Goal: Ask a question

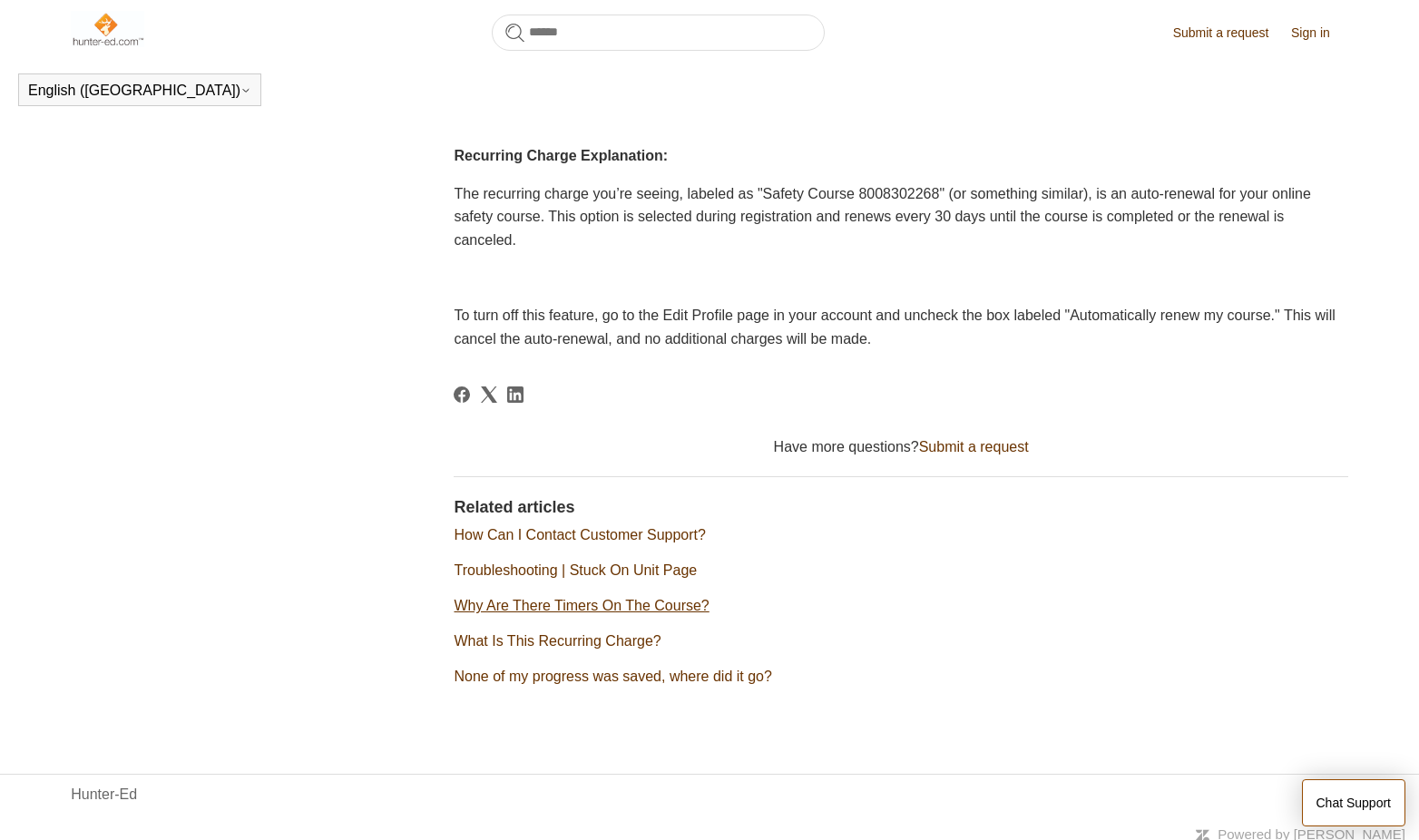
scroll to position [743, 0]
click at [951, 440] on link "Submit a request" at bounding box center [974, 447] width 110 height 16
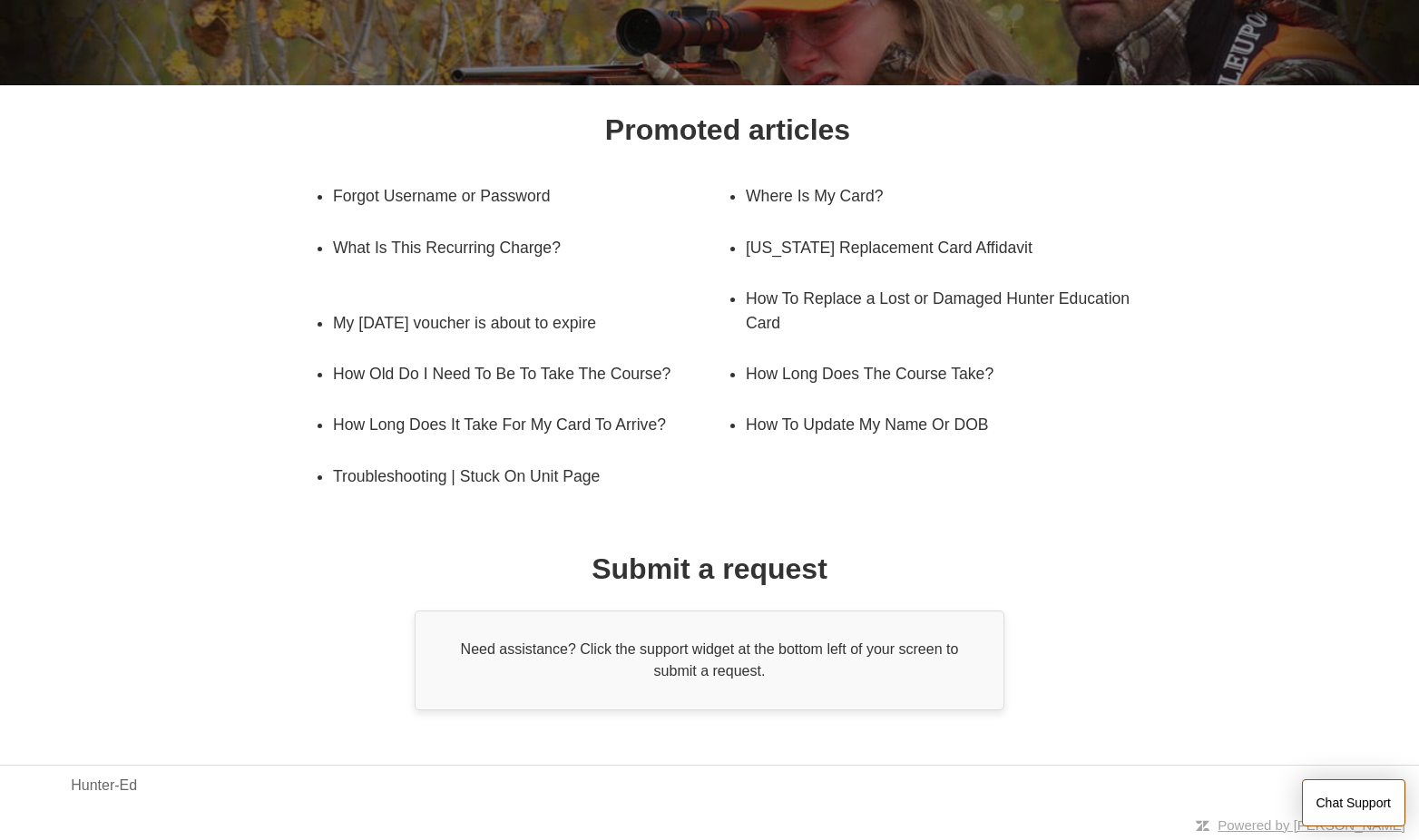
scroll to position [197, 0]
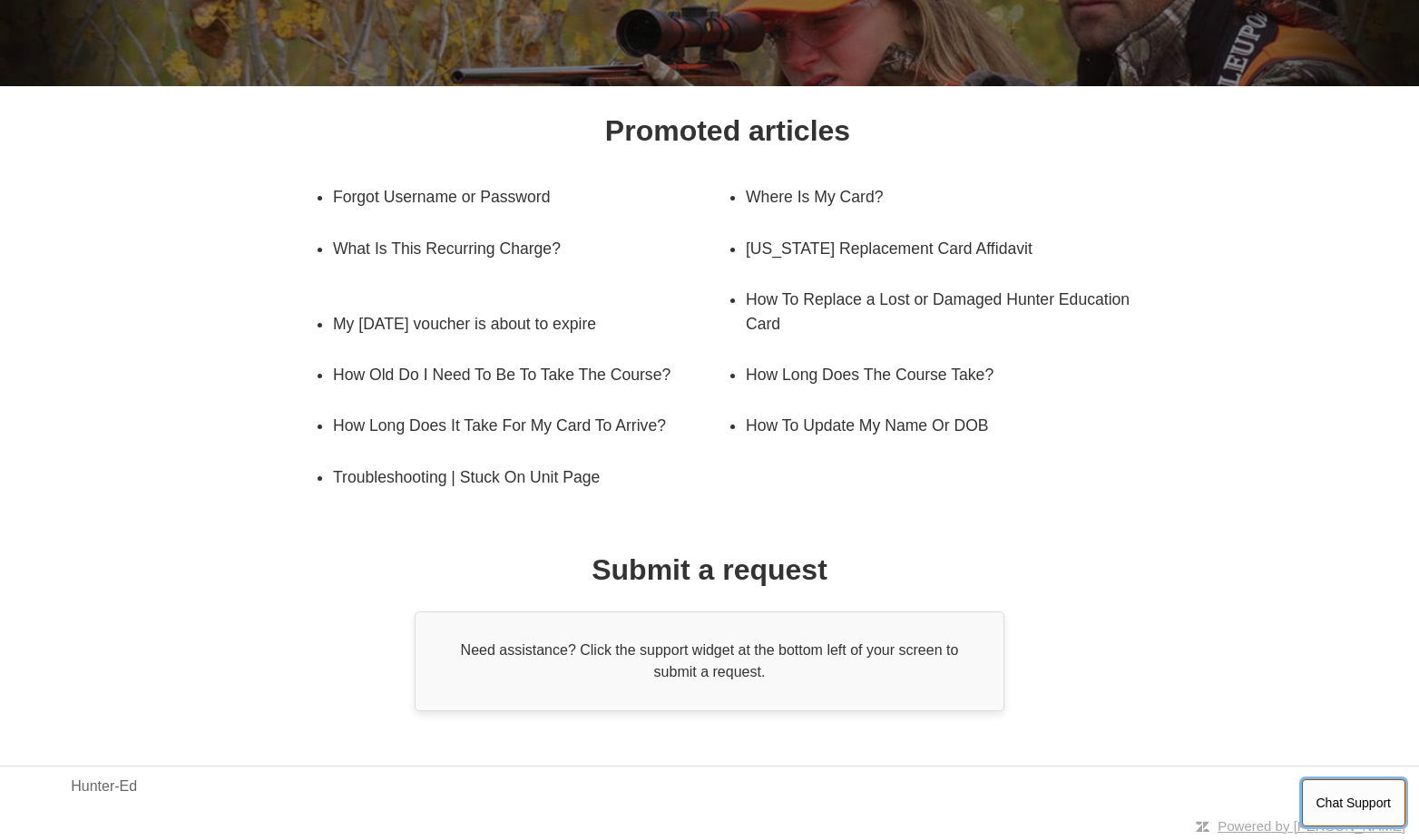
click at [1340, 808] on button "Chat Support" at bounding box center [1354, 803] width 104 height 48
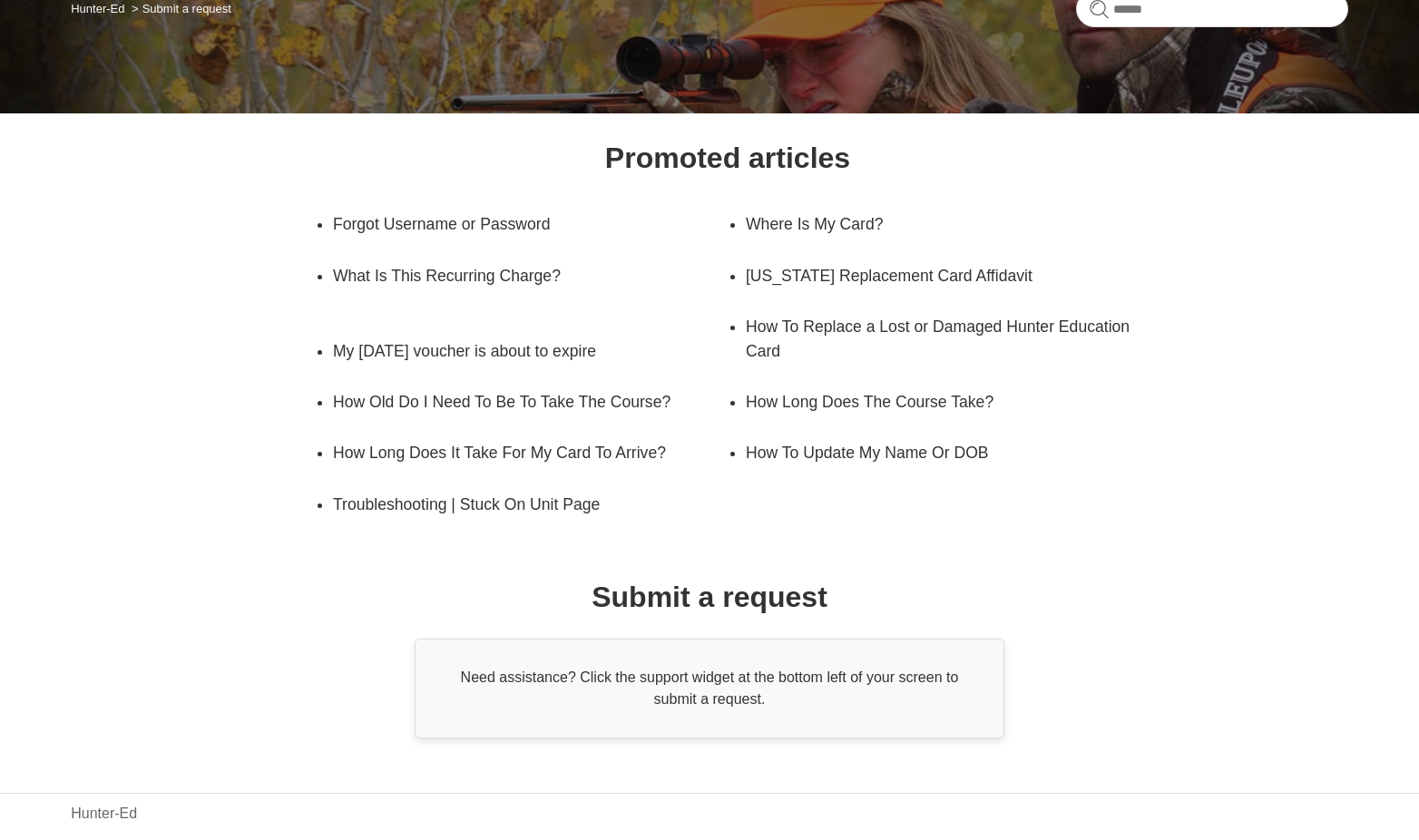
scroll to position [155, 0]
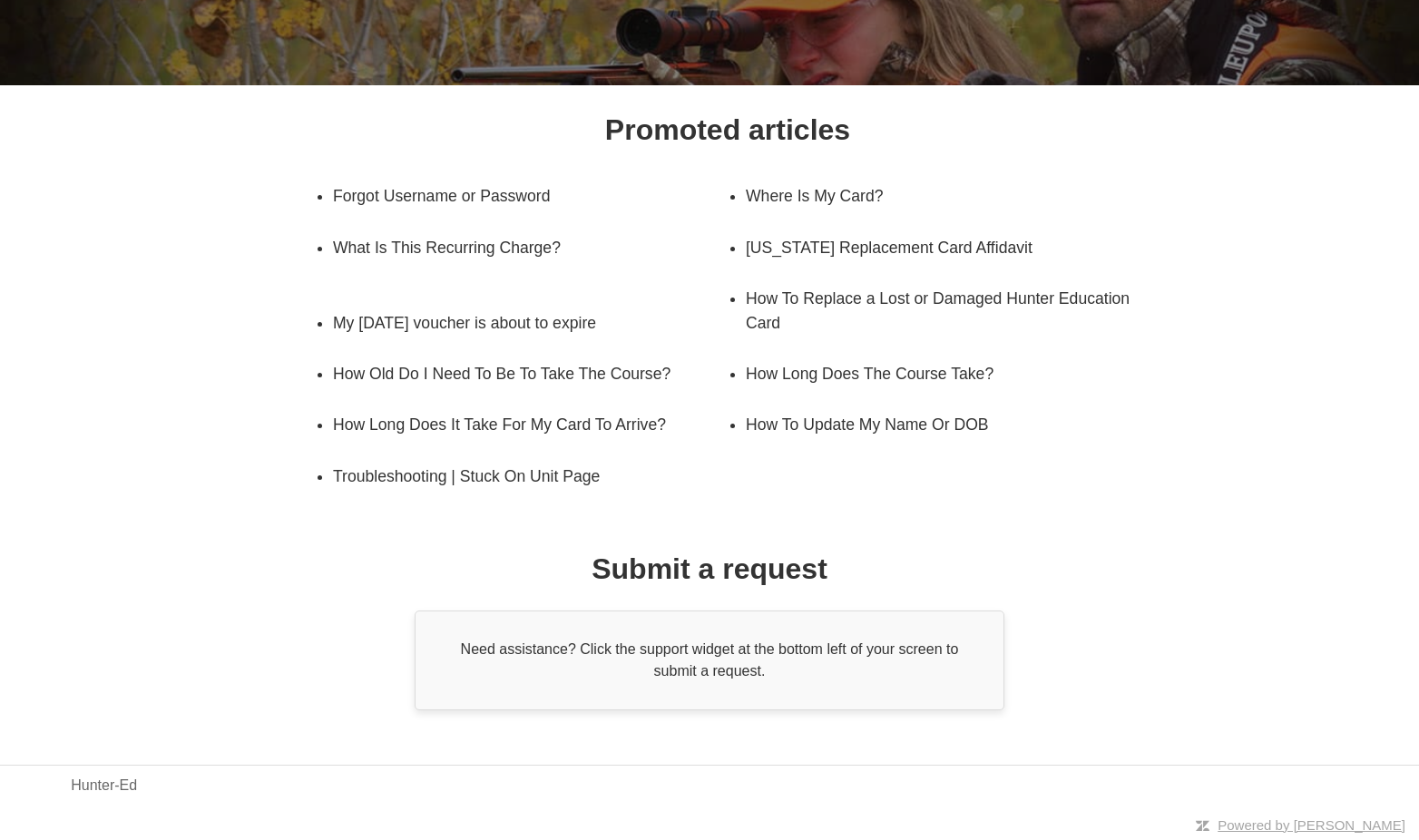
scroll to position [197, 0]
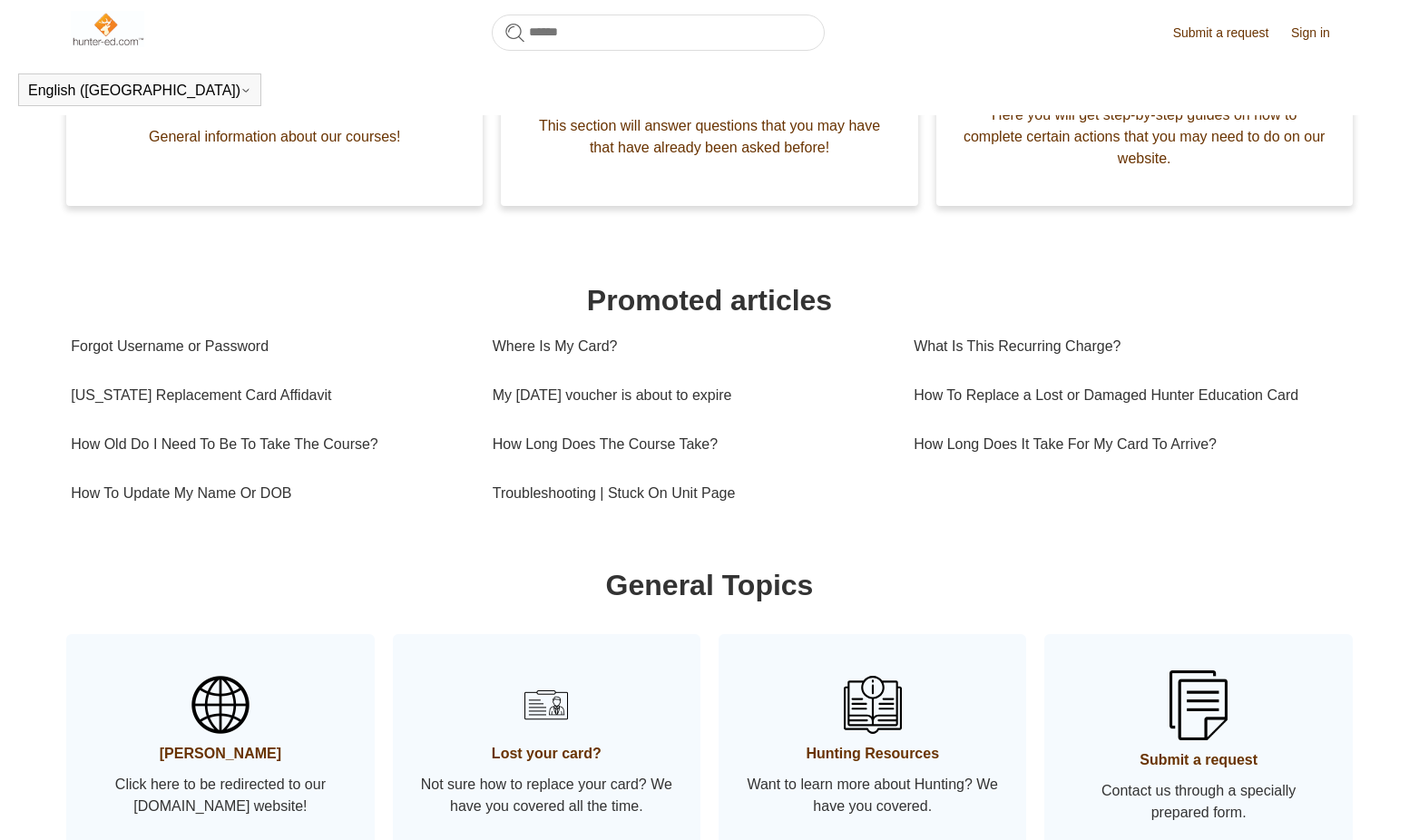
scroll to position [449, 0]
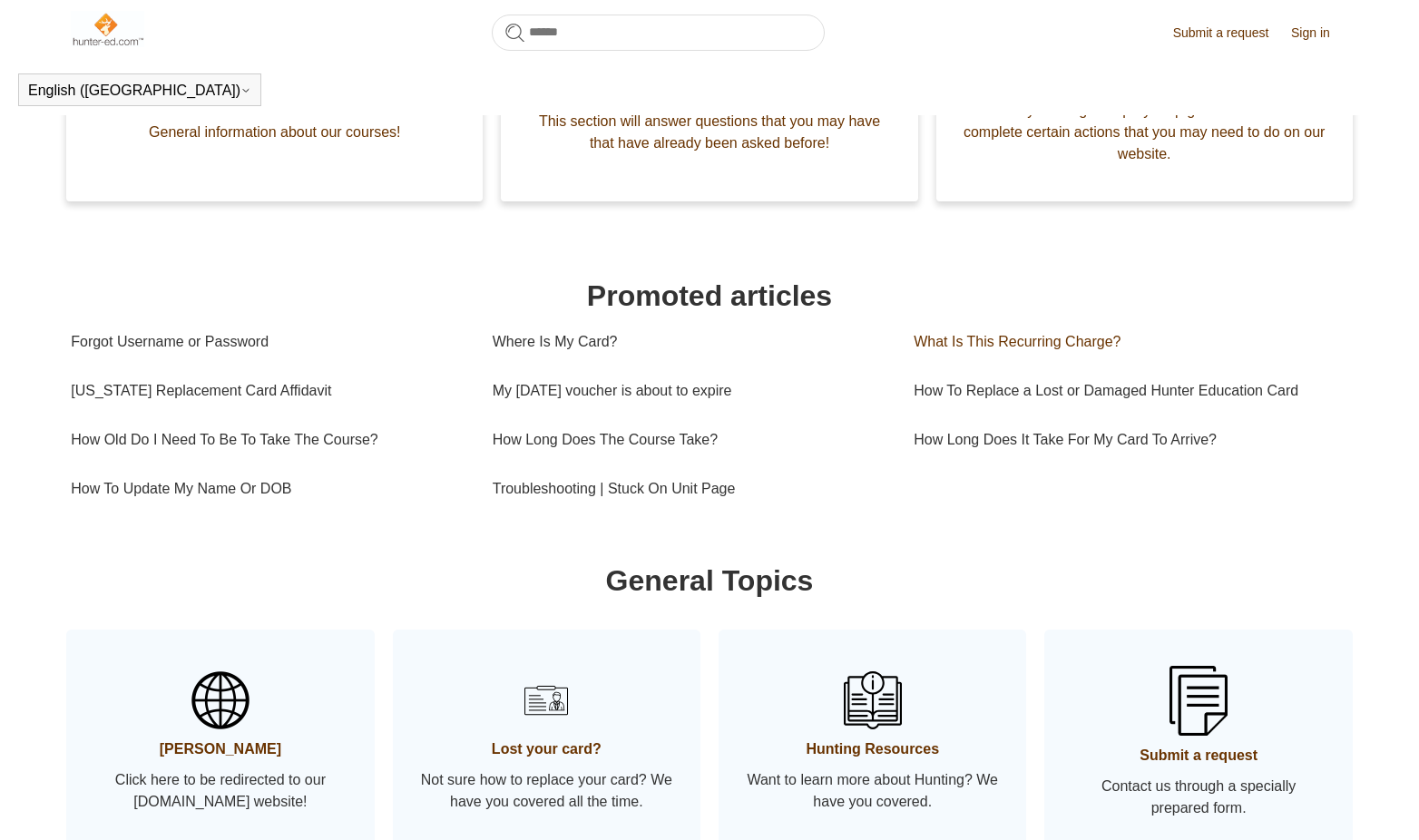
click at [1030, 339] on link "What Is This Recurring Charge?" at bounding box center [1124, 342] width 421 height 49
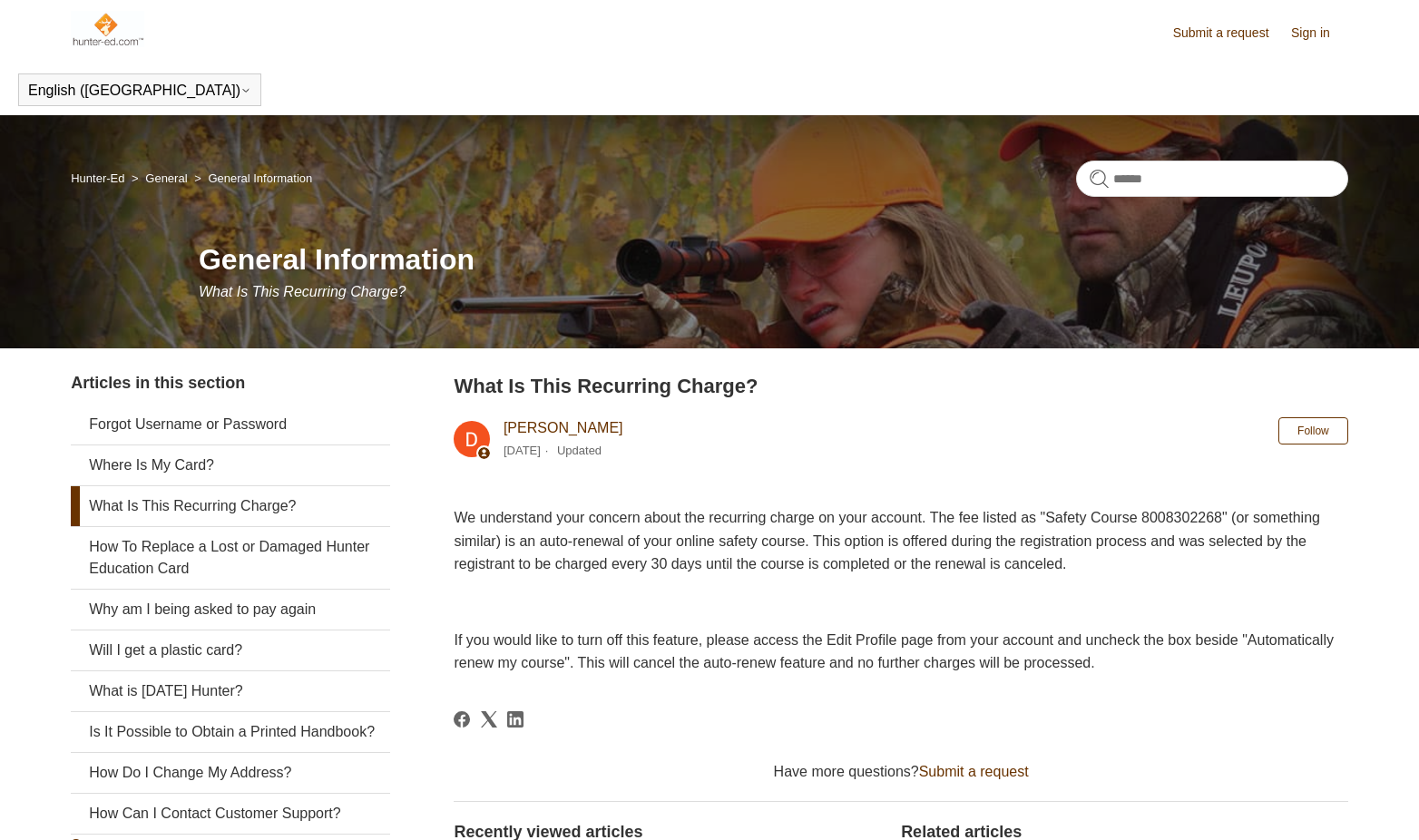
click at [110, 34] on img at bounding box center [107, 29] width 73 height 37
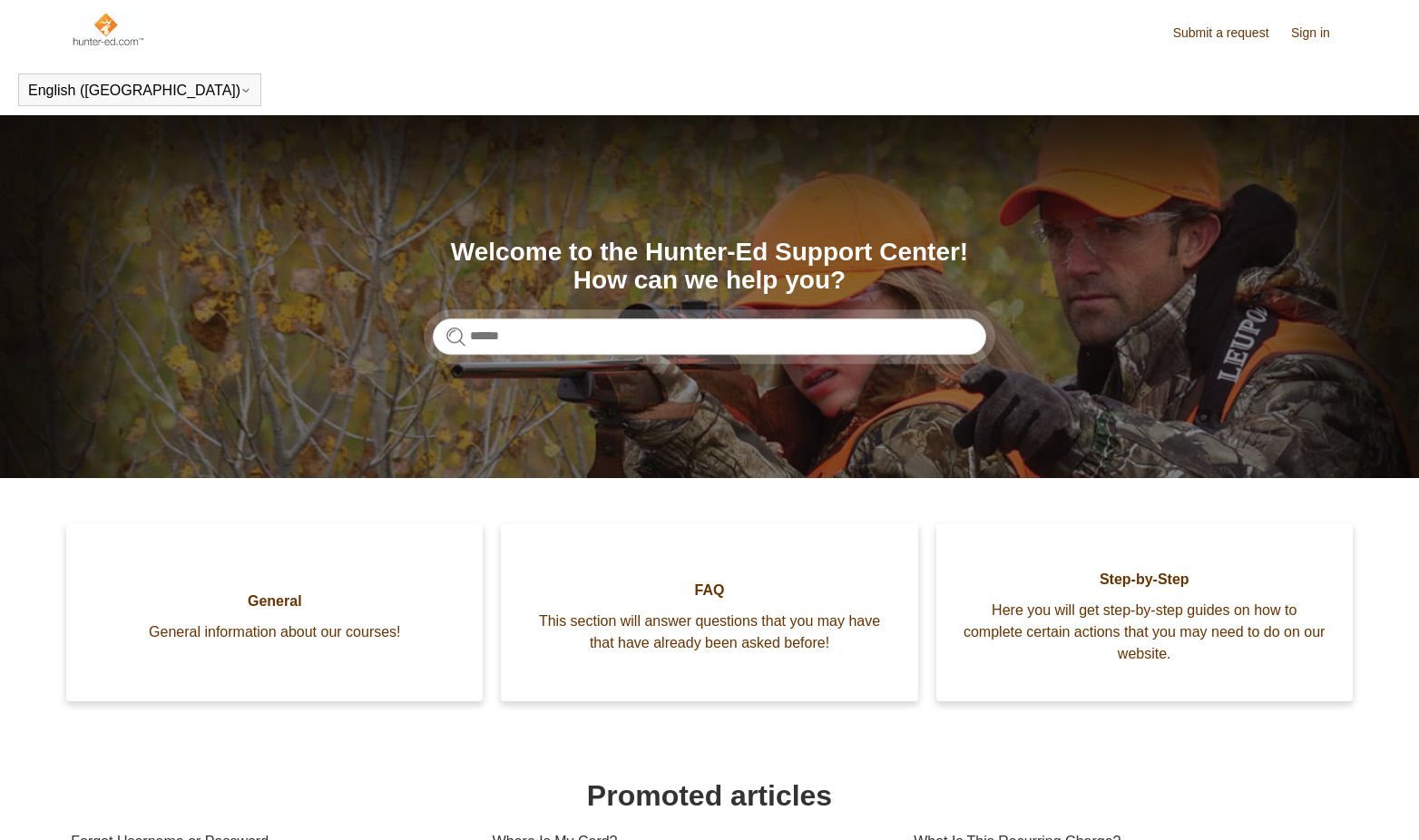
scroll to position [20, 0]
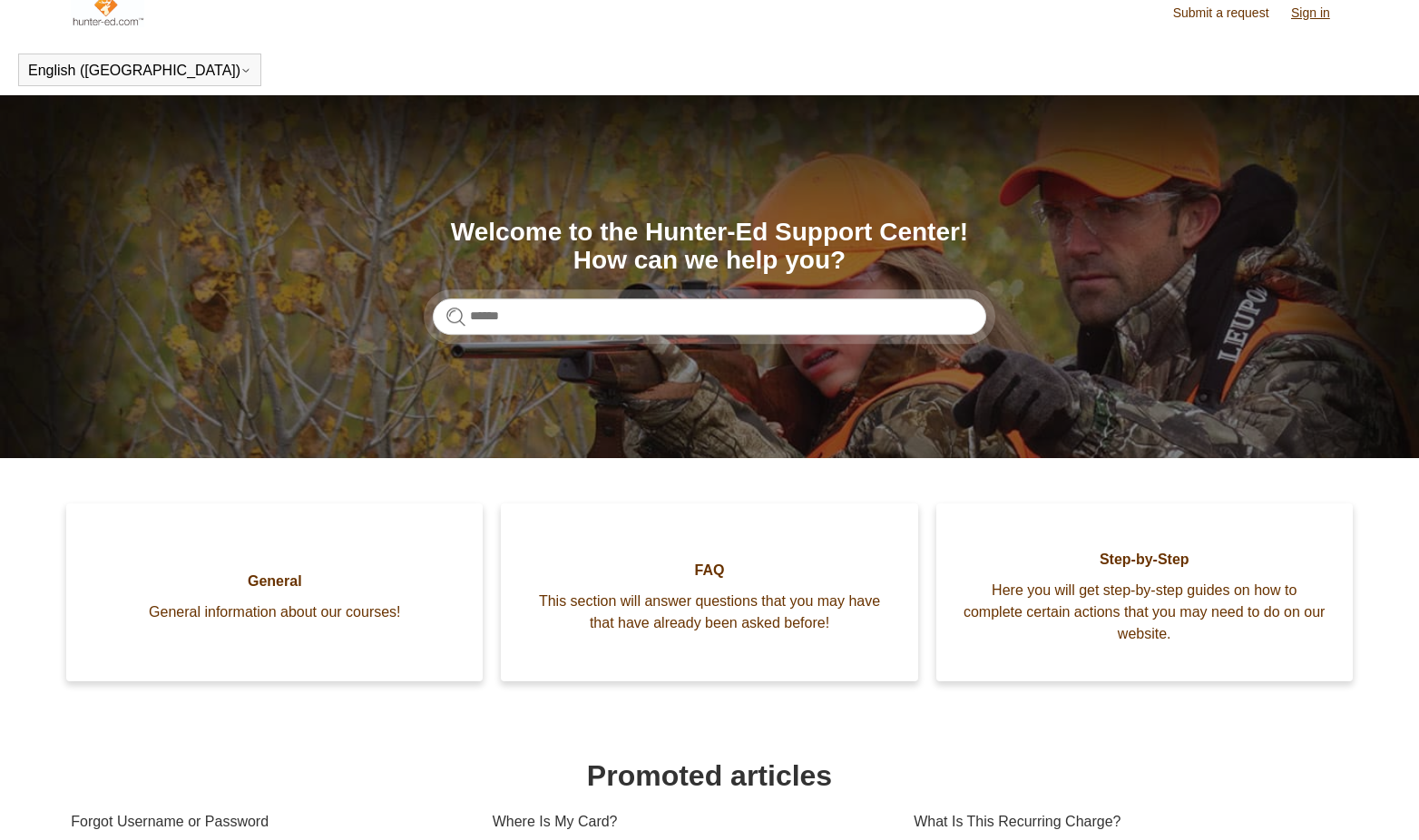
click at [1308, 11] on link "Sign in" at bounding box center [1319, 13] width 58 height 19
